Goal: Information Seeking & Learning: Learn about a topic

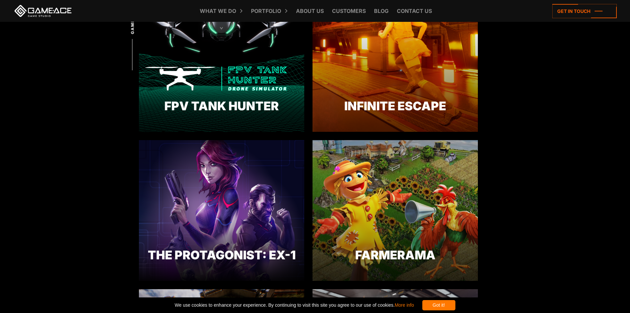
scroll to position [268, 0]
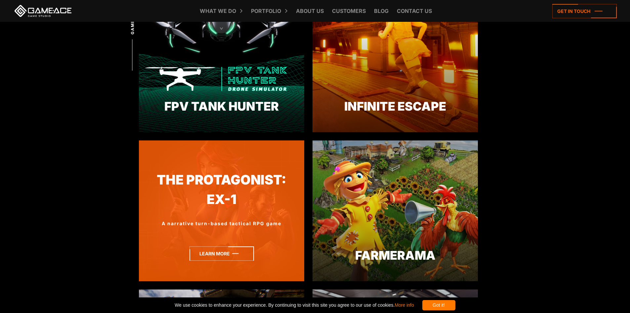
click at [232, 251] on icon at bounding box center [222, 253] width 65 height 14
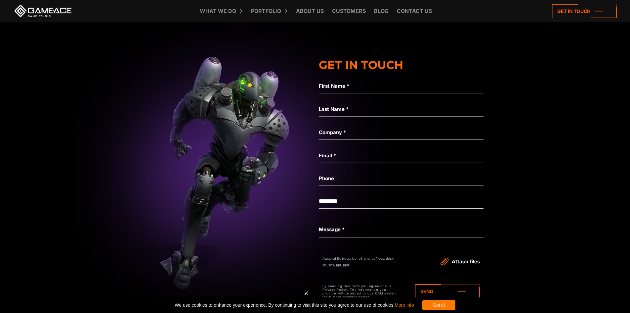
scroll to position [2166, 0]
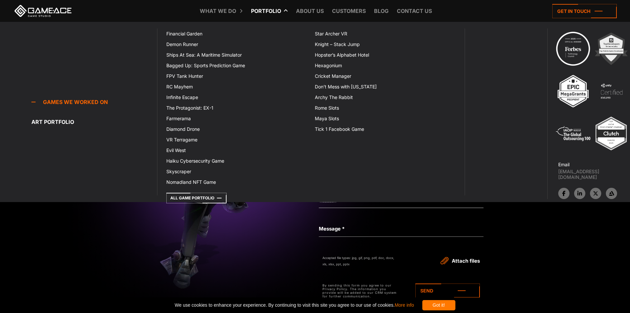
click at [263, 11] on link "Portfolio" at bounding box center [266, 11] width 37 height 22
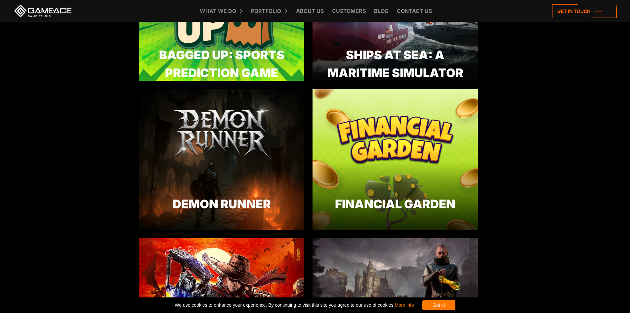
scroll to position [917, 0]
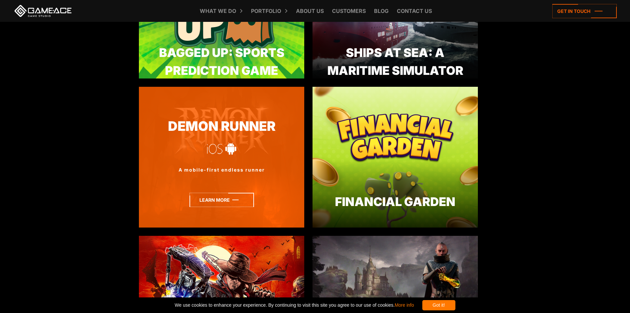
click at [230, 202] on icon at bounding box center [222, 200] width 65 height 14
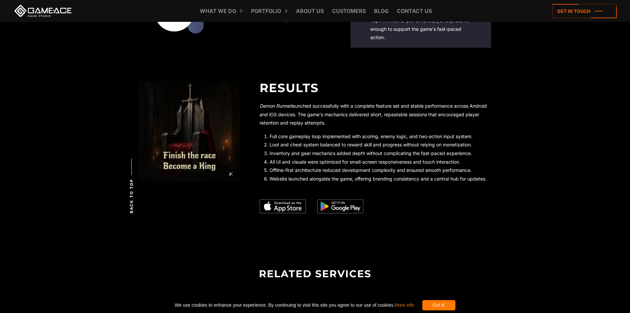
scroll to position [1213, 0]
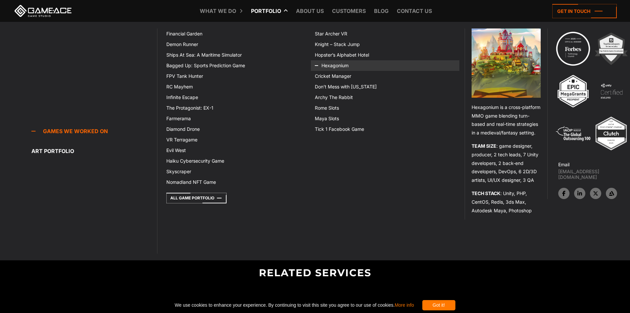
click at [331, 67] on icon at bounding box center [323, 65] width 16 height 11
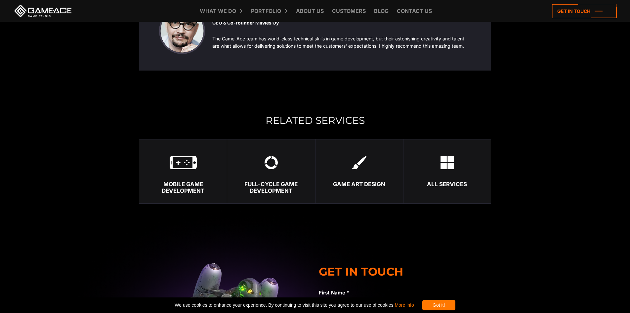
scroll to position [3107, 0]
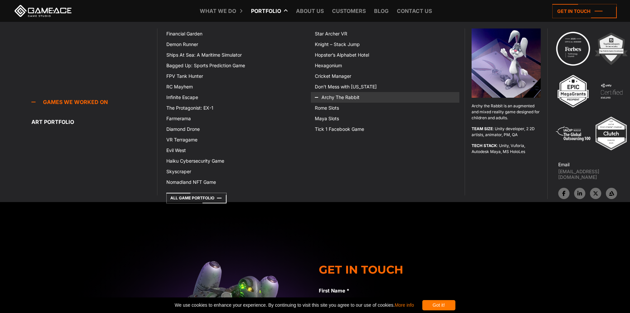
click at [328, 97] on icon at bounding box center [323, 97] width 16 height 11
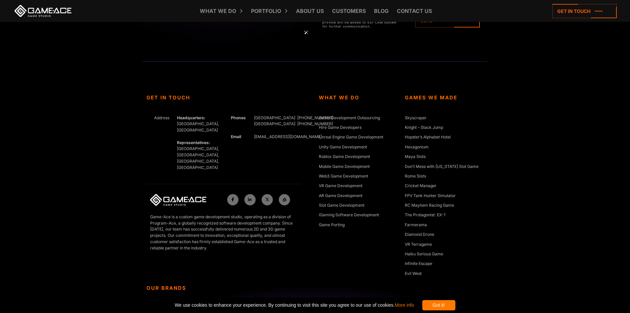
scroll to position [2320, 0]
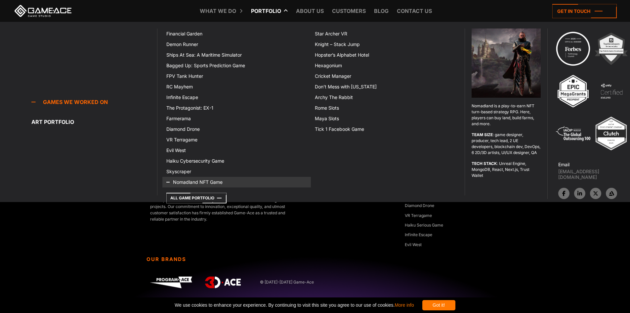
click at [192, 181] on link "Nomadland NFT Game" at bounding box center [236, 182] width 149 height 11
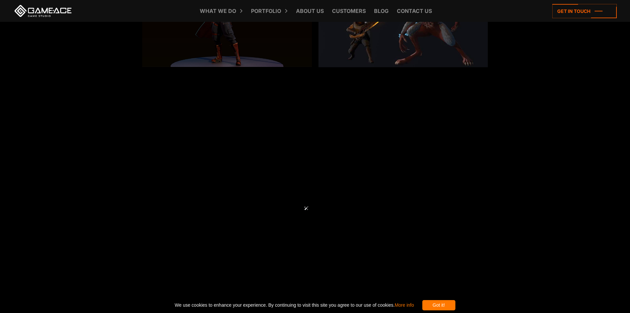
scroll to position [1548, 0]
